Goal: Information Seeking & Learning: Understand process/instructions

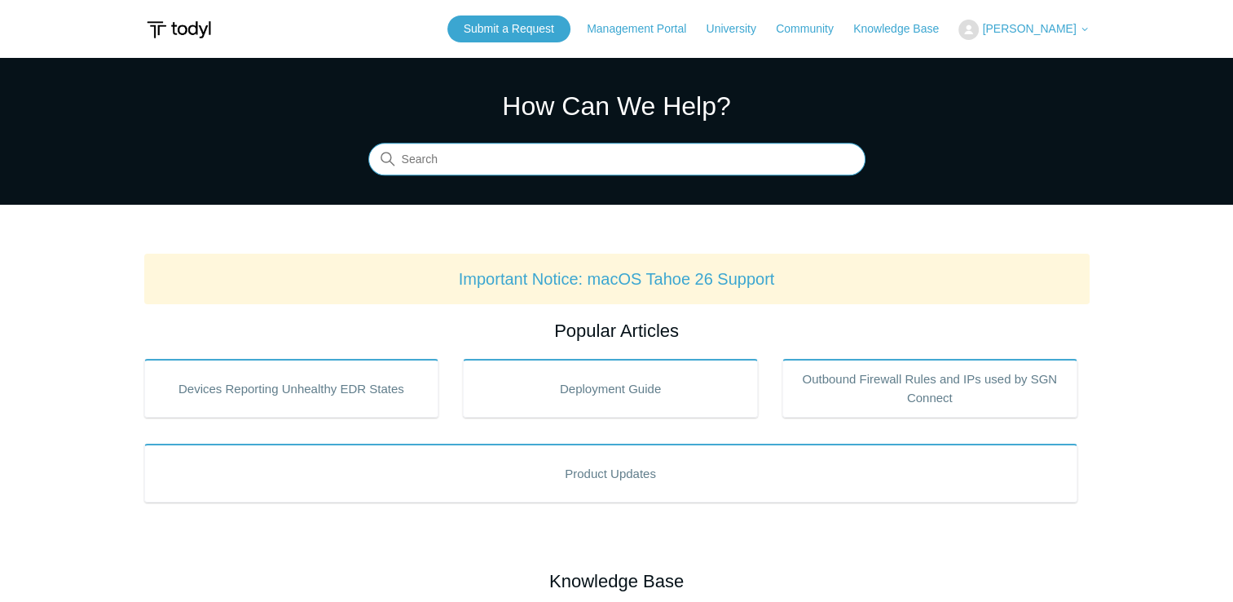
click at [551, 153] on input "Search" at bounding box center [616, 159] width 497 height 33
type input "uninst"
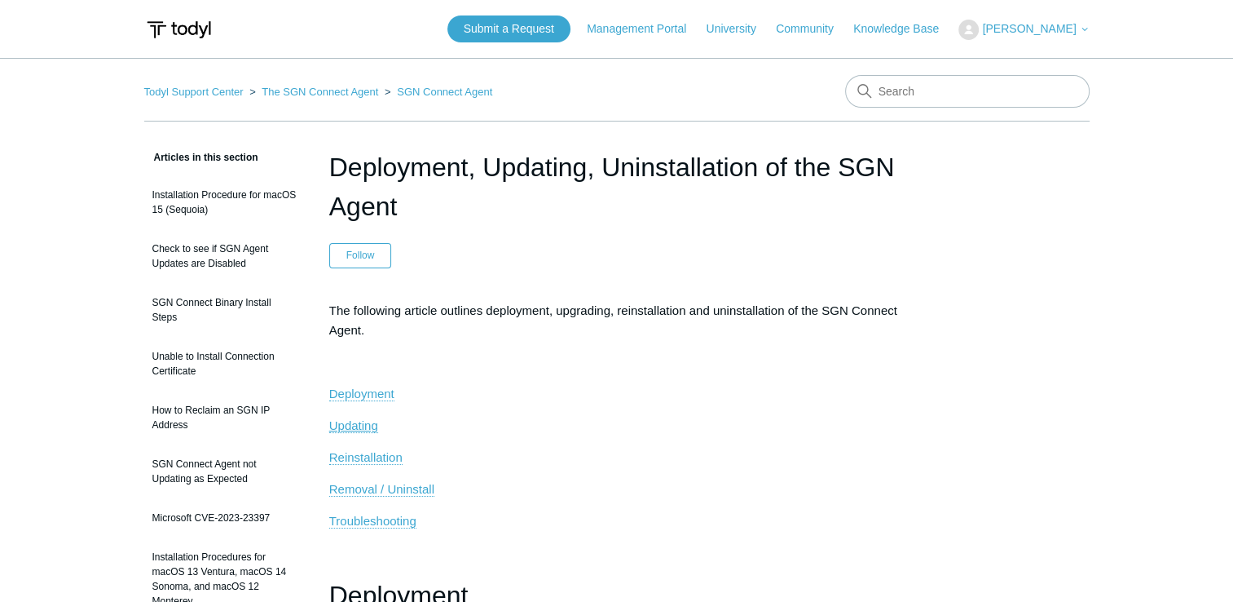
drag, startPoint x: 368, startPoint y: 423, endPoint x: 349, endPoint y: 424, distance: 19.6
click at [349, 424] on span "Updating" at bounding box center [353, 425] width 49 height 14
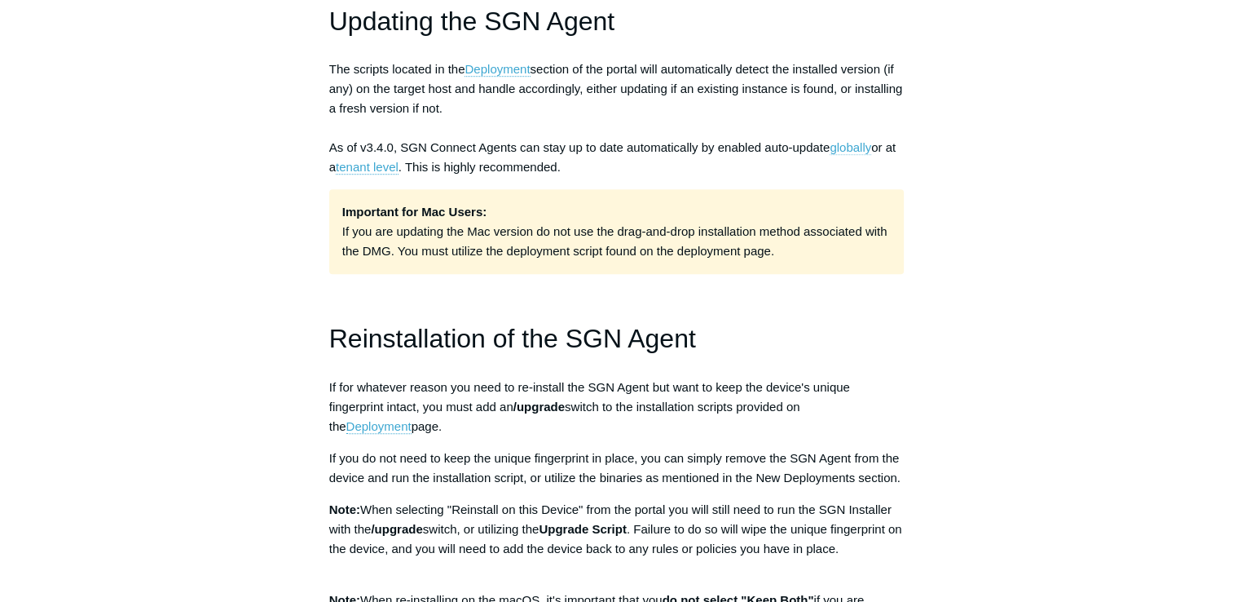
click at [848, 148] on link "globally" at bounding box center [851, 147] width 42 height 15
click at [373, 172] on link "tenant level" at bounding box center [367, 167] width 63 height 15
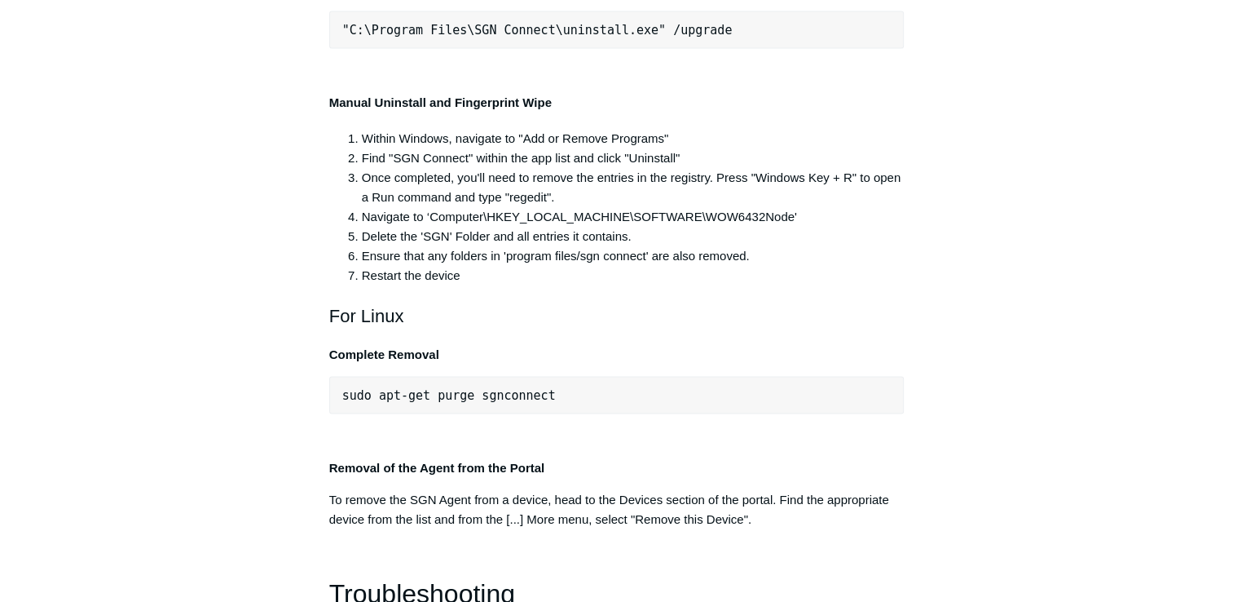
scroll to position [3290, 0]
